Goal: Task Accomplishment & Management: Complete application form

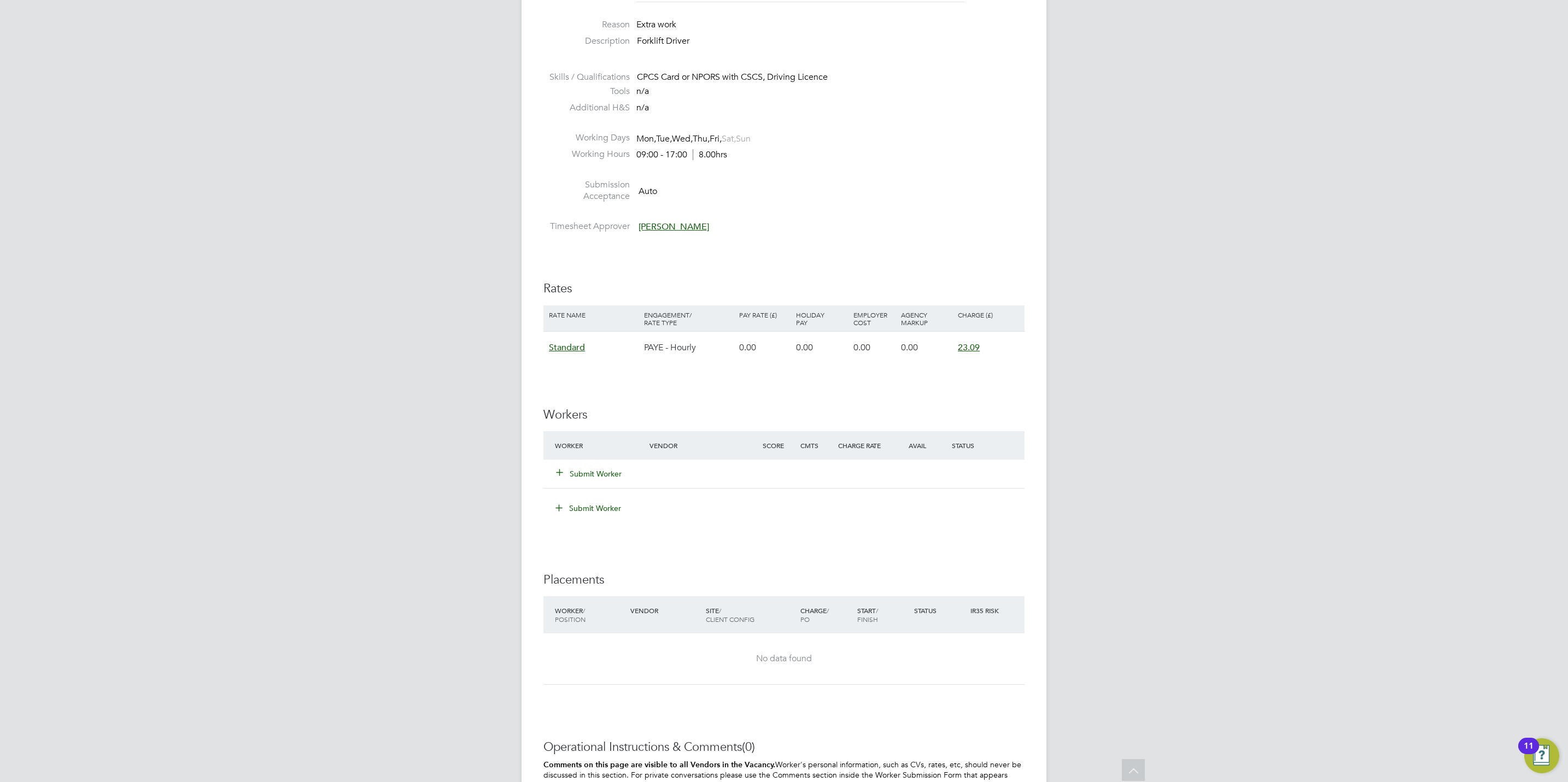
scroll to position [410, 0]
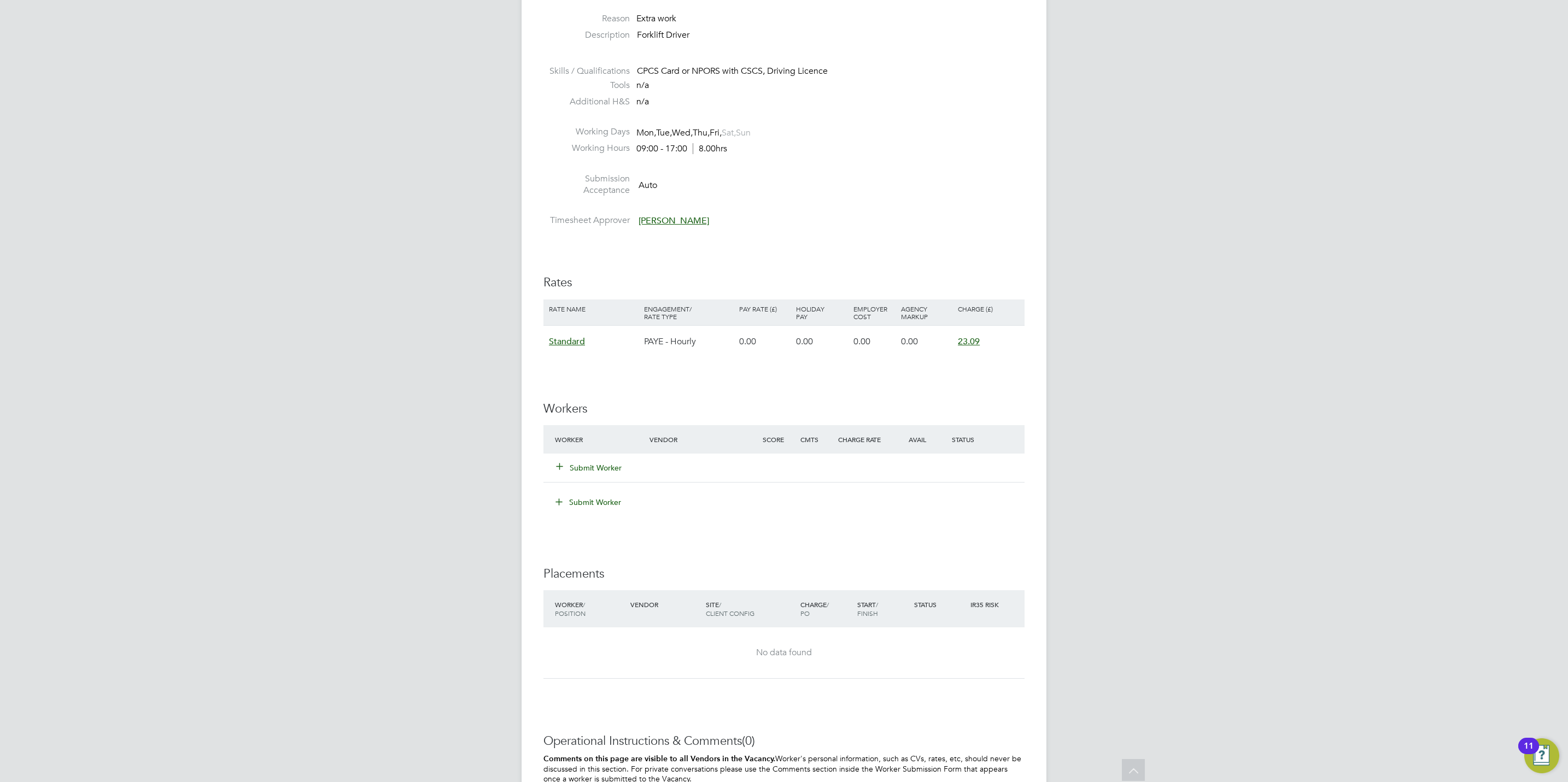
click at [591, 463] on button "Submit Worker" at bounding box center [589, 468] width 66 height 11
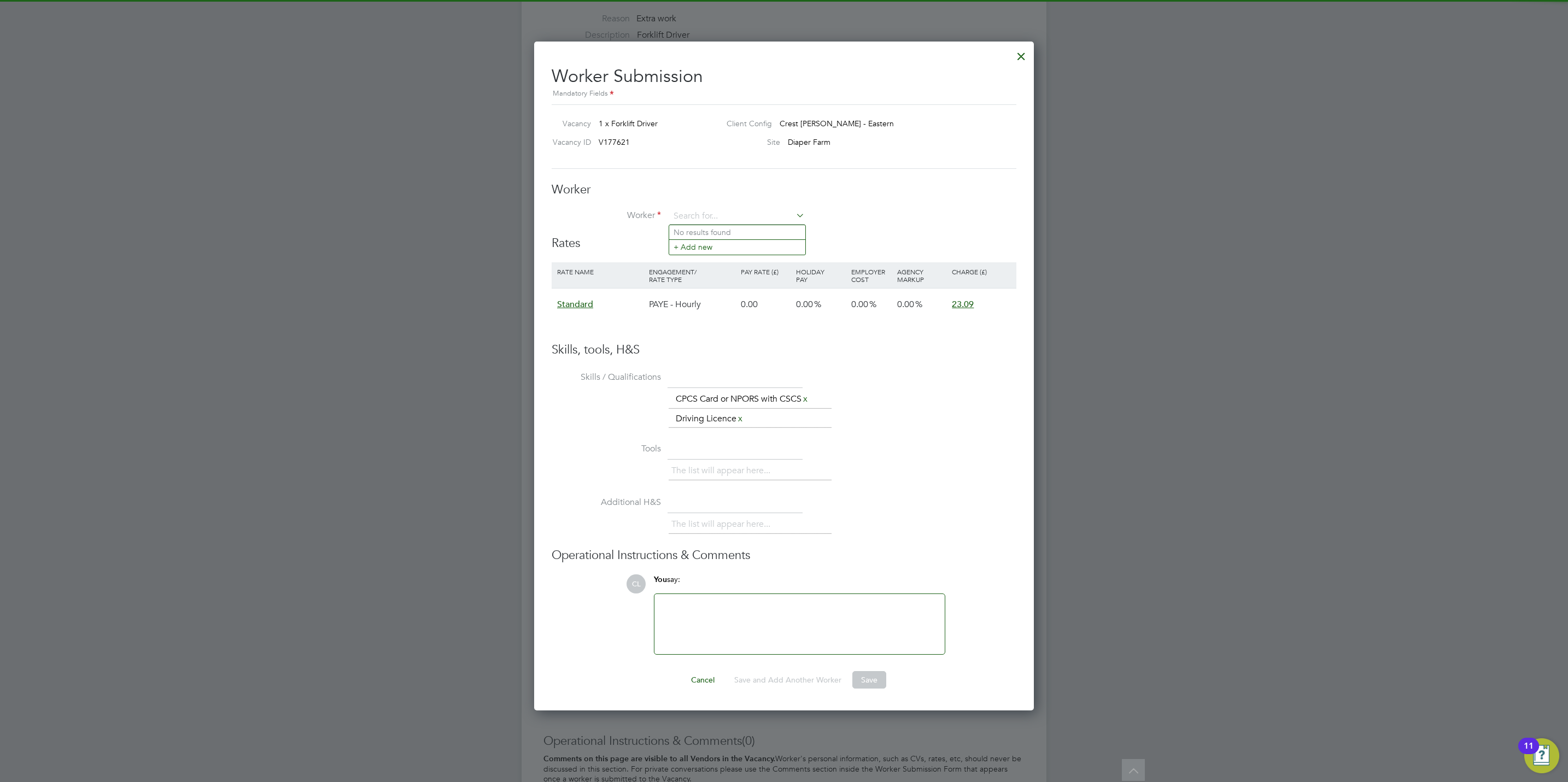
scroll to position [684, 500]
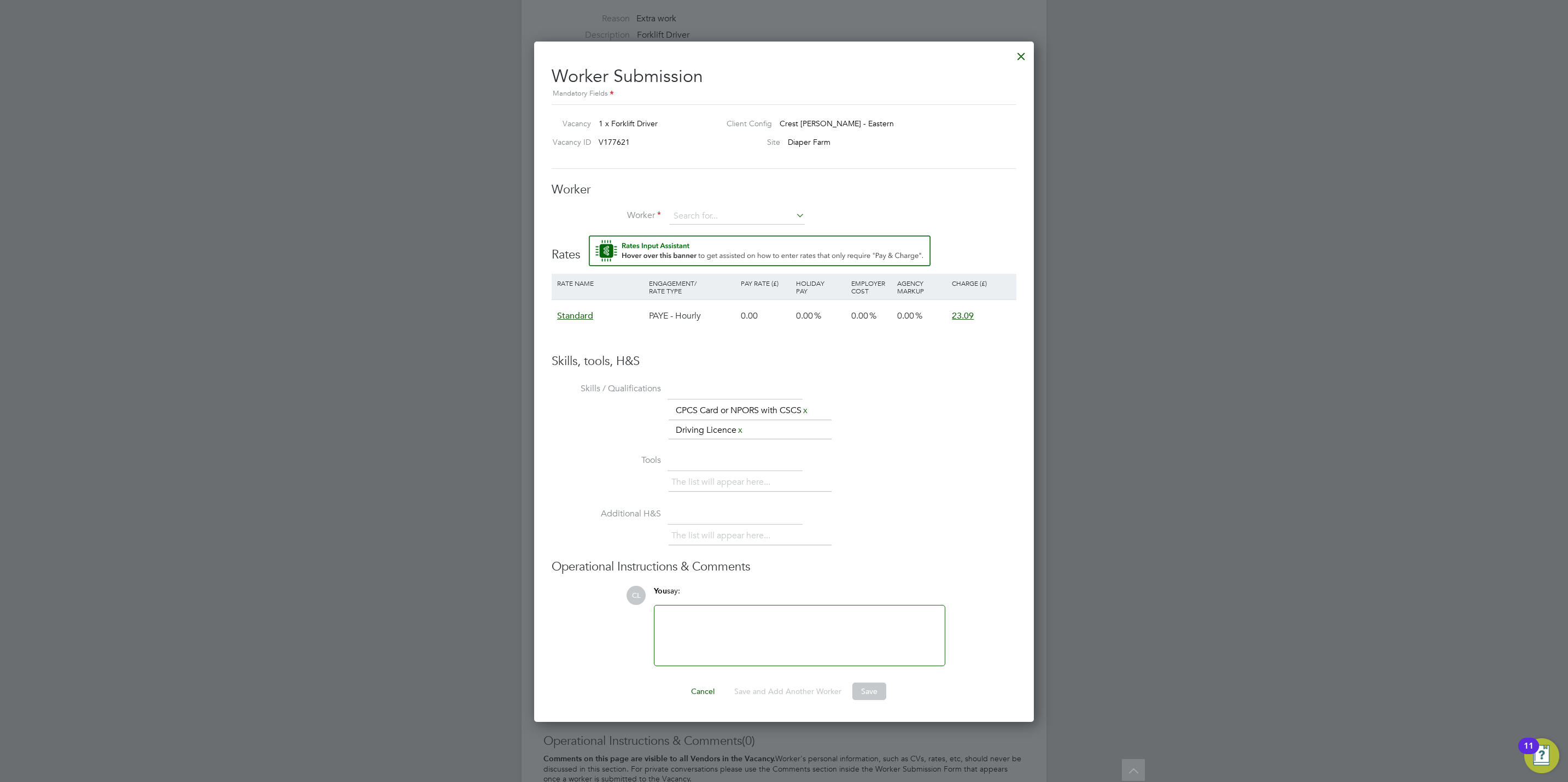
click at [721, 206] on div "Worker Worker Worker Engagement Type" at bounding box center [783, 209] width 464 height 54
click at [730, 209] on input at bounding box center [737, 216] width 135 height 16
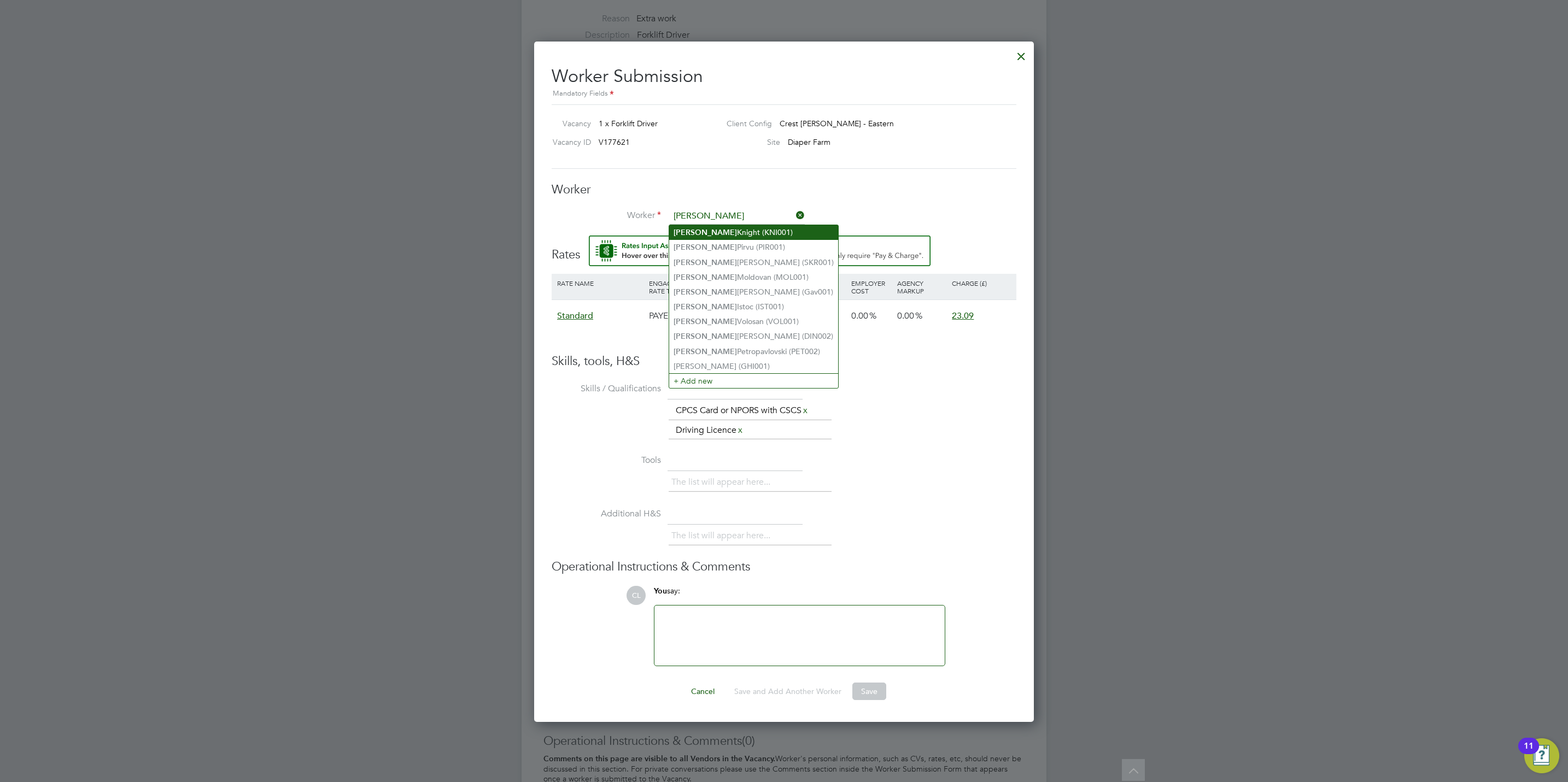
click at [689, 228] on b "[PERSON_NAME]" at bounding box center [705, 232] width 63 height 9
type input "[PERSON_NAME] (KNI001)"
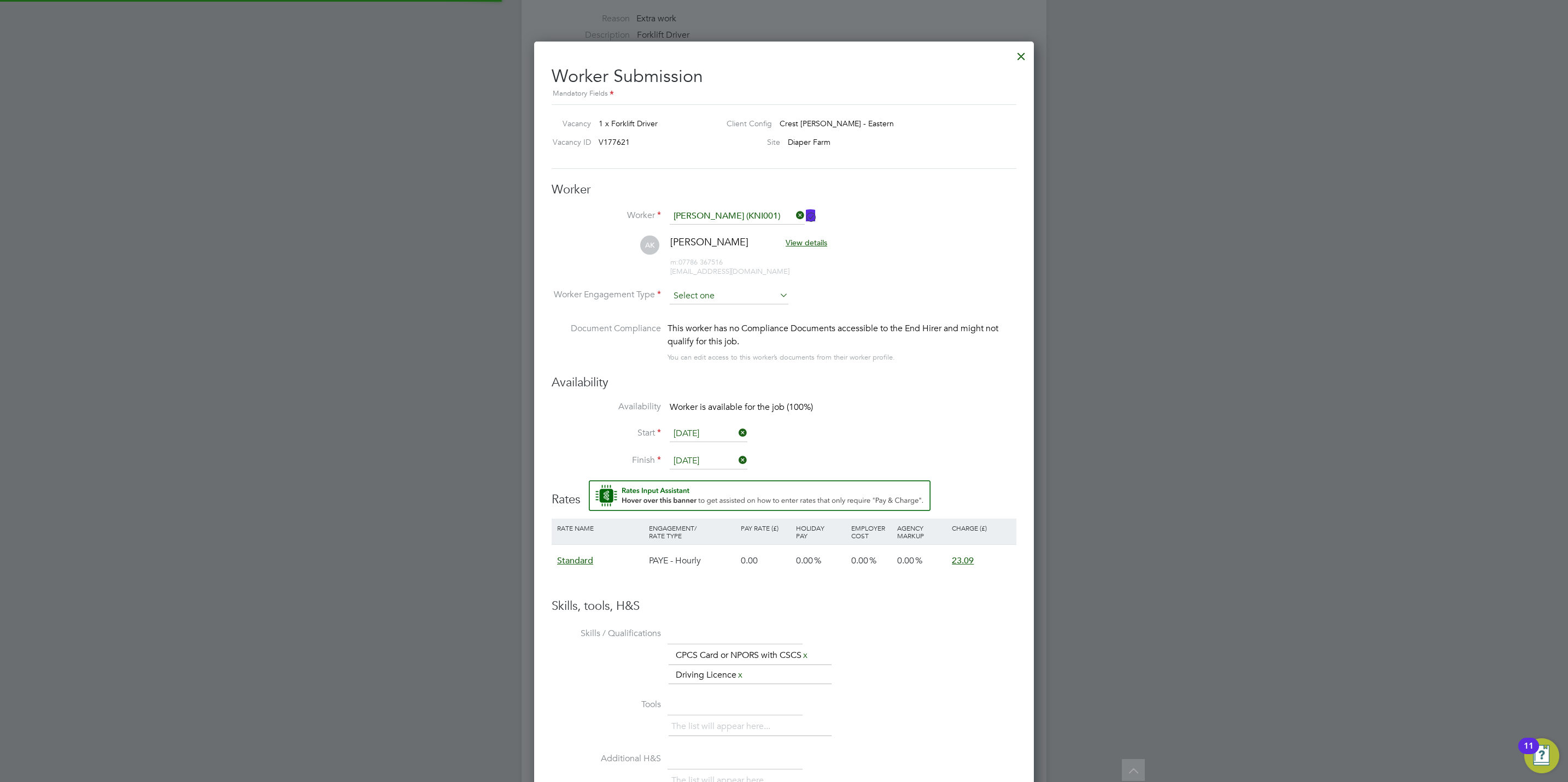
scroll to position [928, 500]
click at [721, 298] on input at bounding box center [729, 296] width 119 height 16
click at [713, 320] on li "PAYE" at bounding box center [729, 326] width 120 height 14
type input "PAYE"
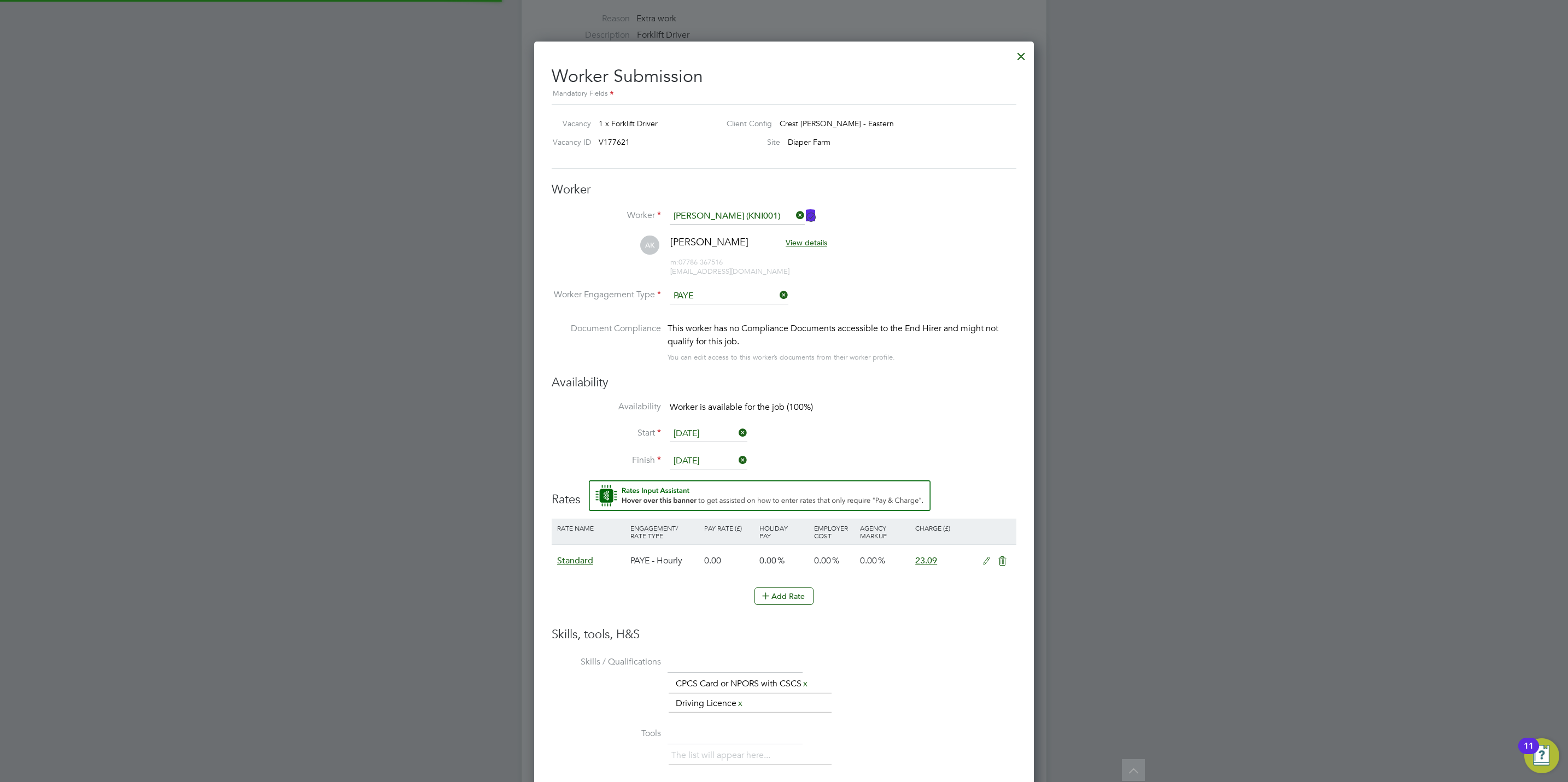
scroll to position [956, 500]
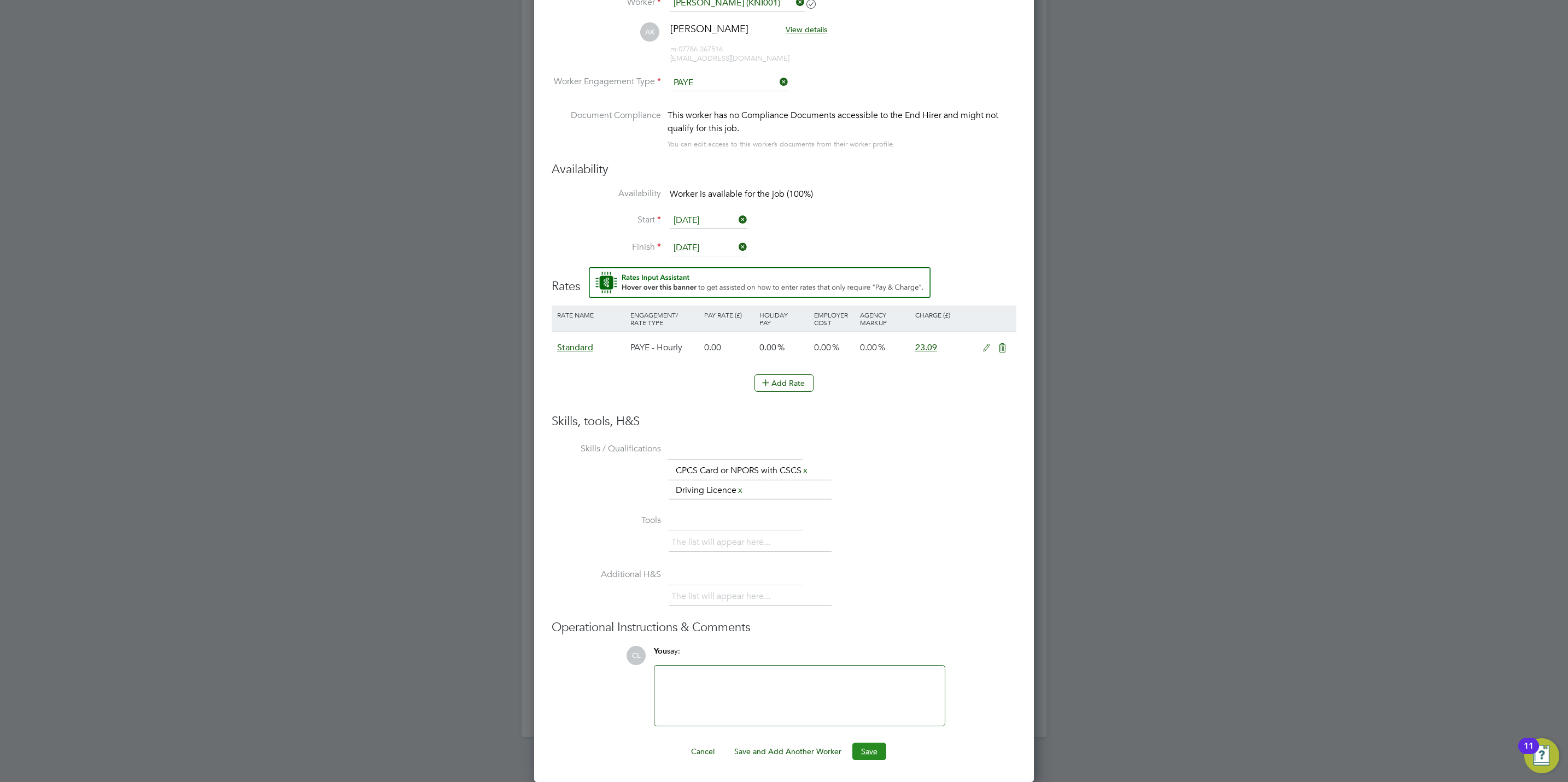
click at [853, 758] on button "Save" at bounding box center [869, 752] width 34 height 18
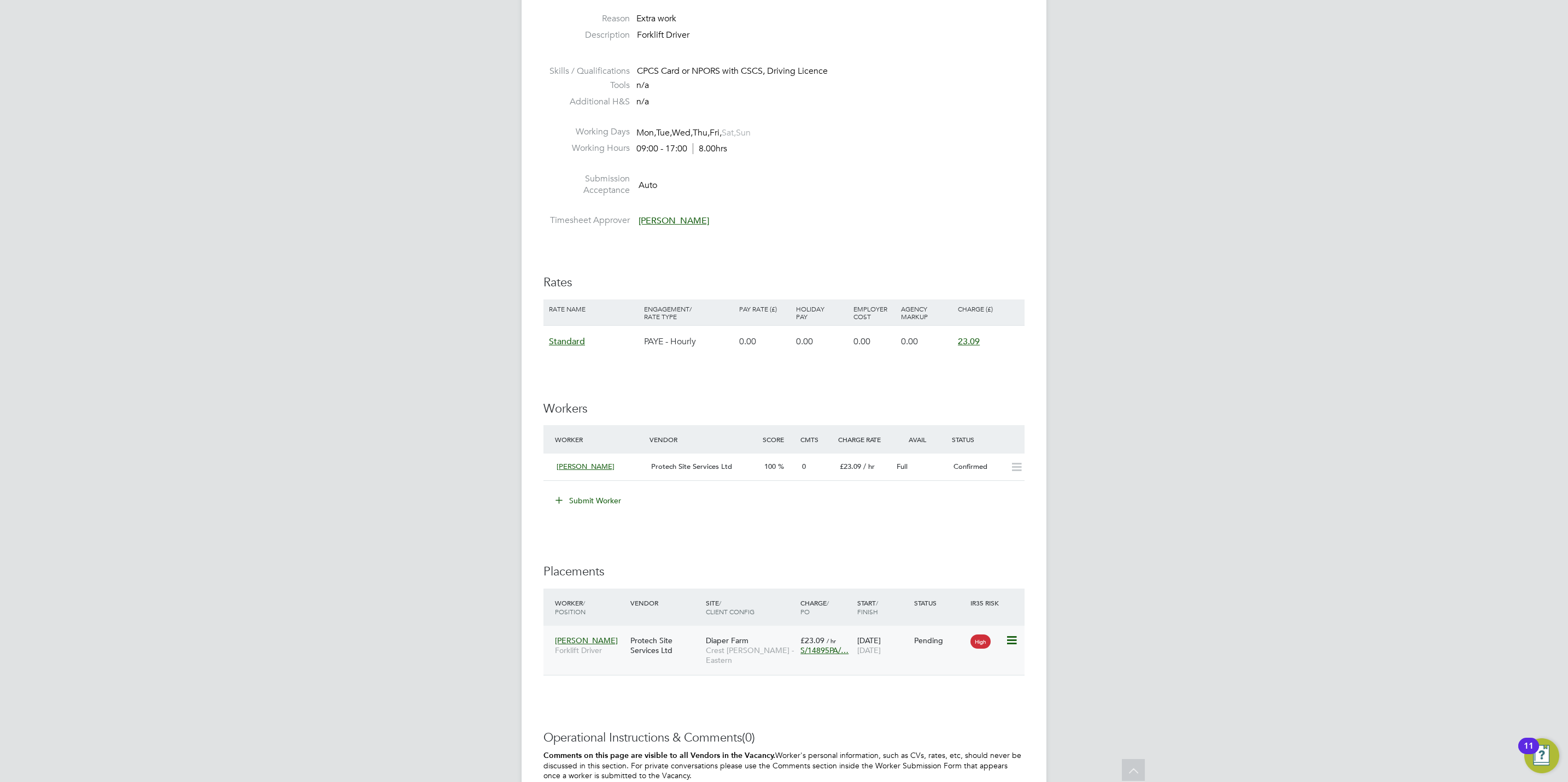
click at [1012, 638] on icon at bounding box center [1011, 641] width 11 height 13
click at [951, 708] on li "Start" at bounding box center [977, 710] width 78 height 15
type input "[PERSON_NAME]"
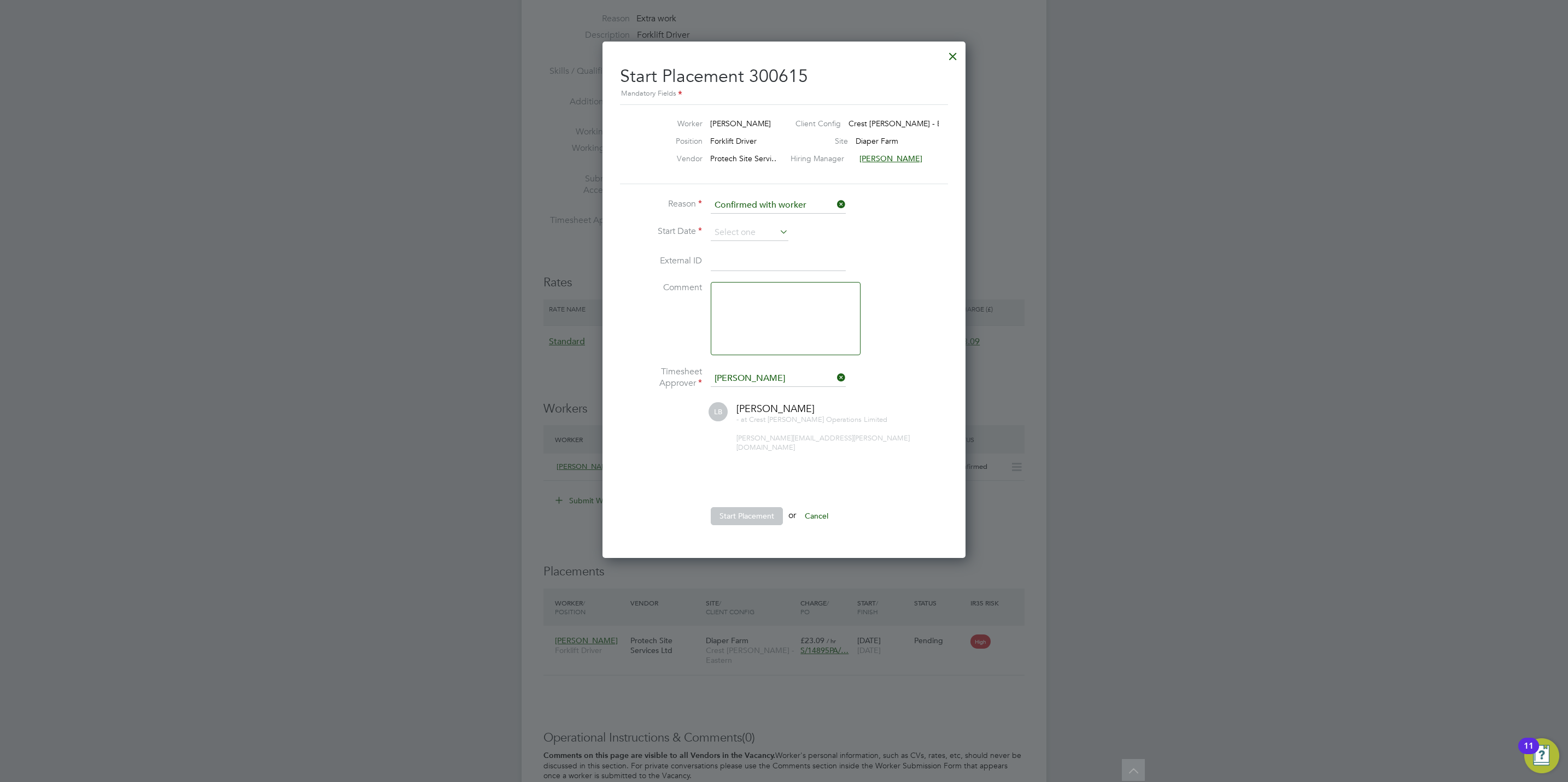
click at [768, 222] on li "Reason Confirmed with worker" at bounding box center [784, 211] width 328 height 27
click at [768, 225] on input at bounding box center [750, 232] width 78 height 16
click at [808, 288] on span "[DATE]" at bounding box center [812, 289] width 21 height 21
type input "[DATE]"
click at [746, 511] on button "Start Placement" at bounding box center [747, 516] width 72 height 18
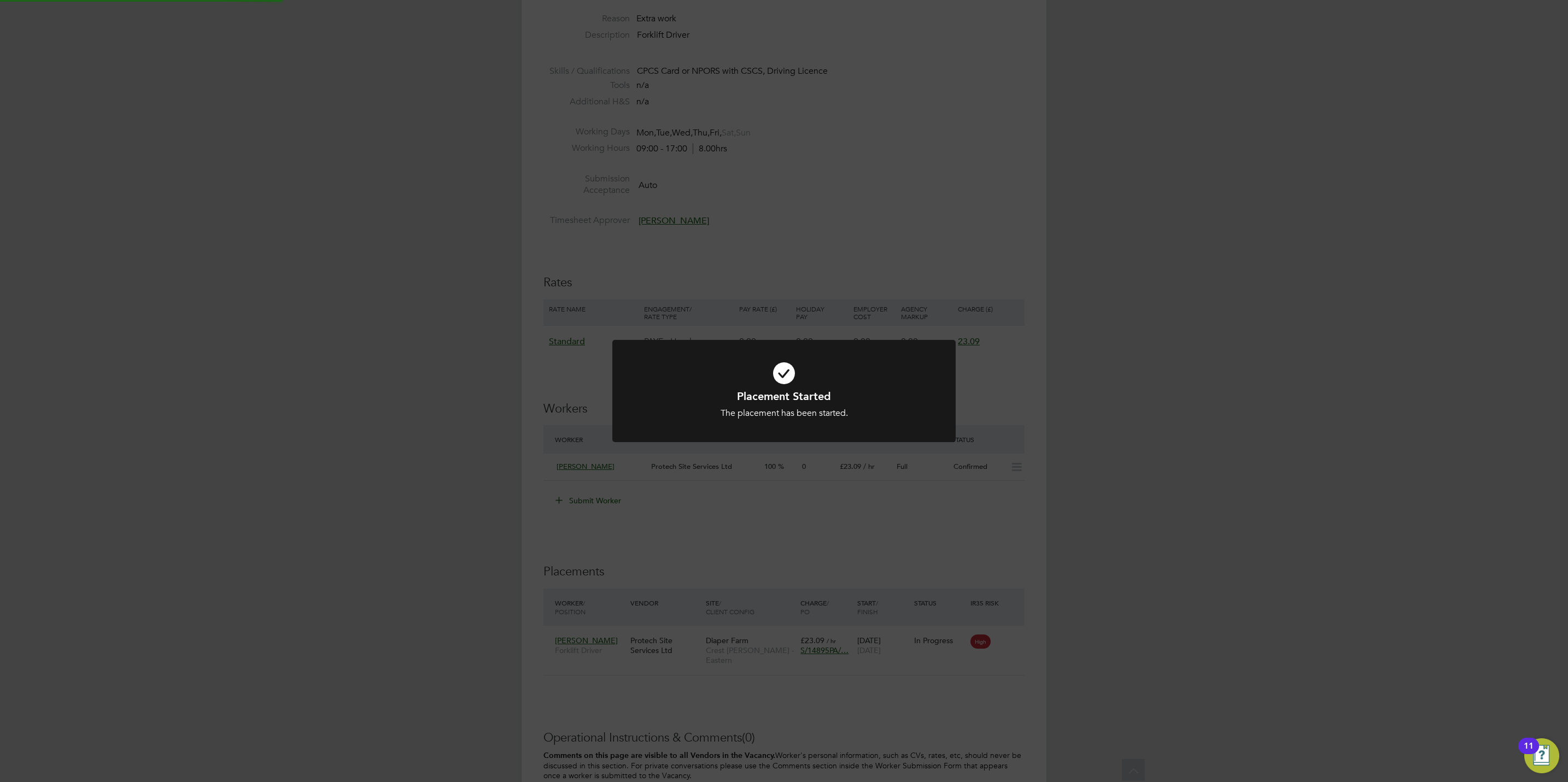
click at [926, 476] on div "Placement Started The placement has been started. Cancel Okay" at bounding box center [784, 391] width 1568 height 782
